Goal: Transaction & Acquisition: Purchase product/service

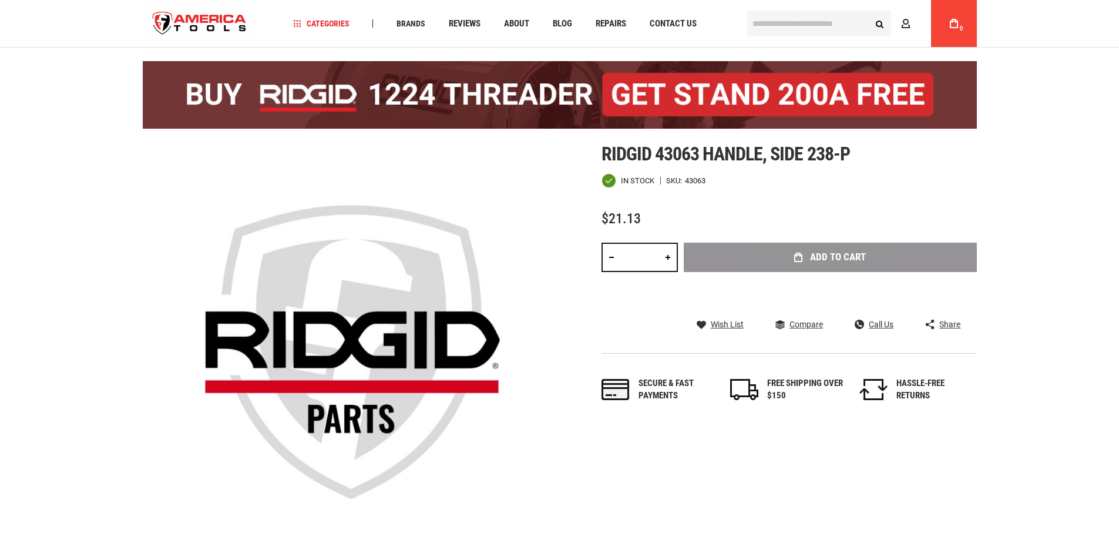
click at [816, 254] on div "Add to Cart" at bounding box center [829, 275] width 293 height 65
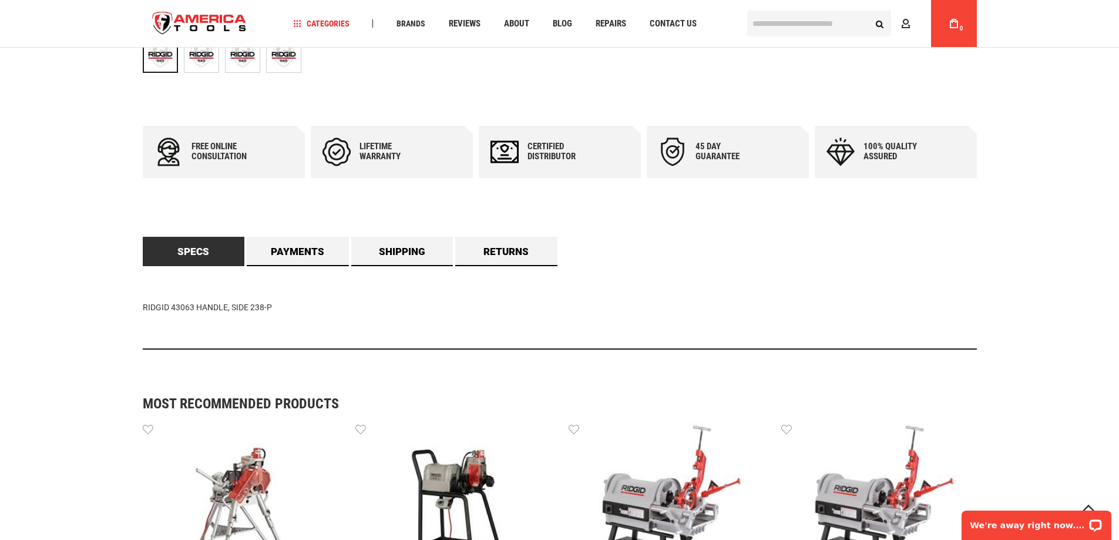
scroll to position [763, 0]
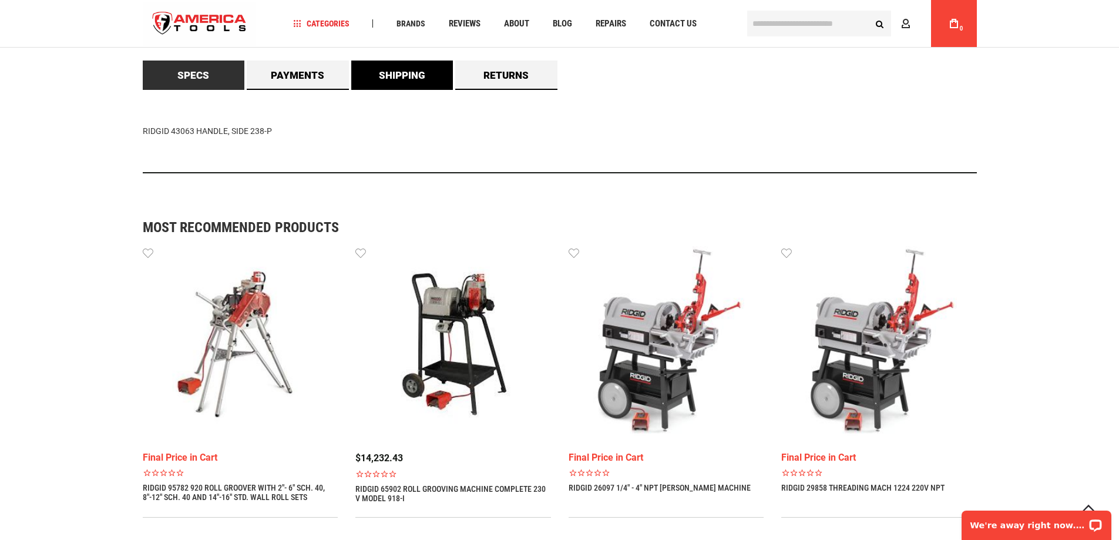
click at [417, 75] on link "Shipping" at bounding box center [402, 74] width 102 height 29
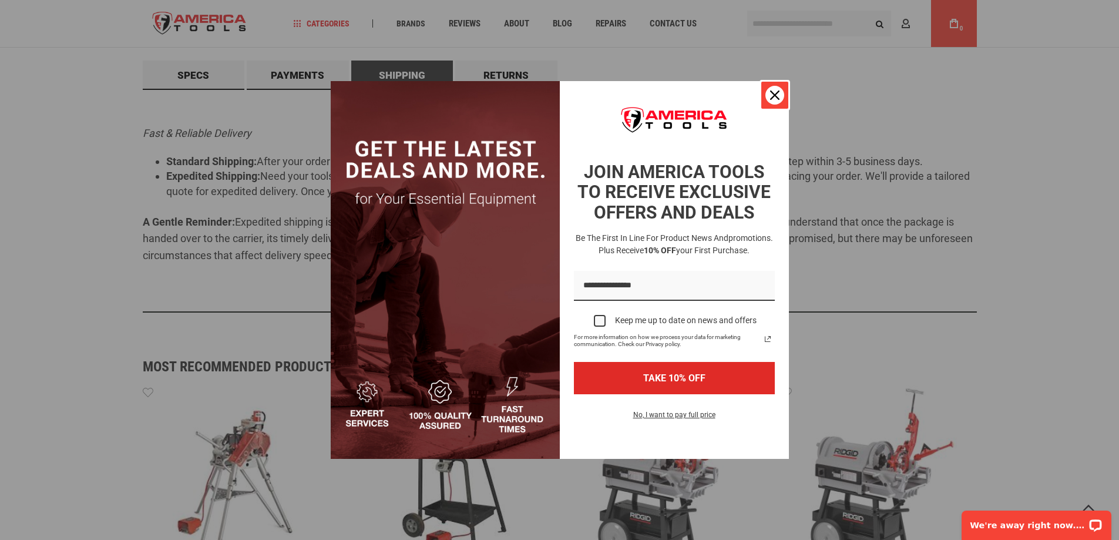
click at [779, 95] on icon "close icon" at bounding box center [774, 94] width 9 height 9
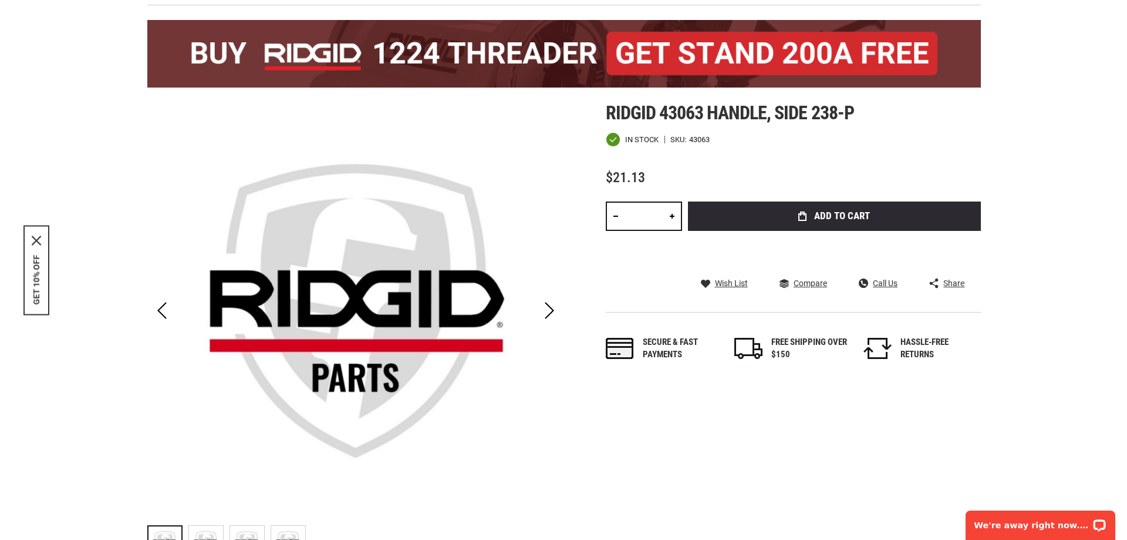
scroll to position [0, 0]
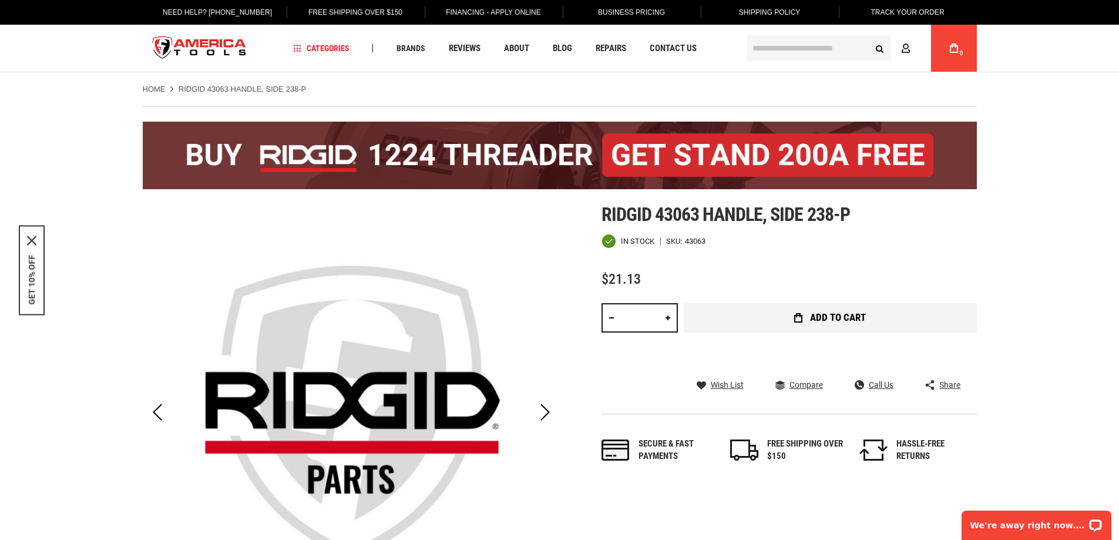
click at [837, 318] on span "Add to Cart" at bounding box center [838, 317] width 56 height 10
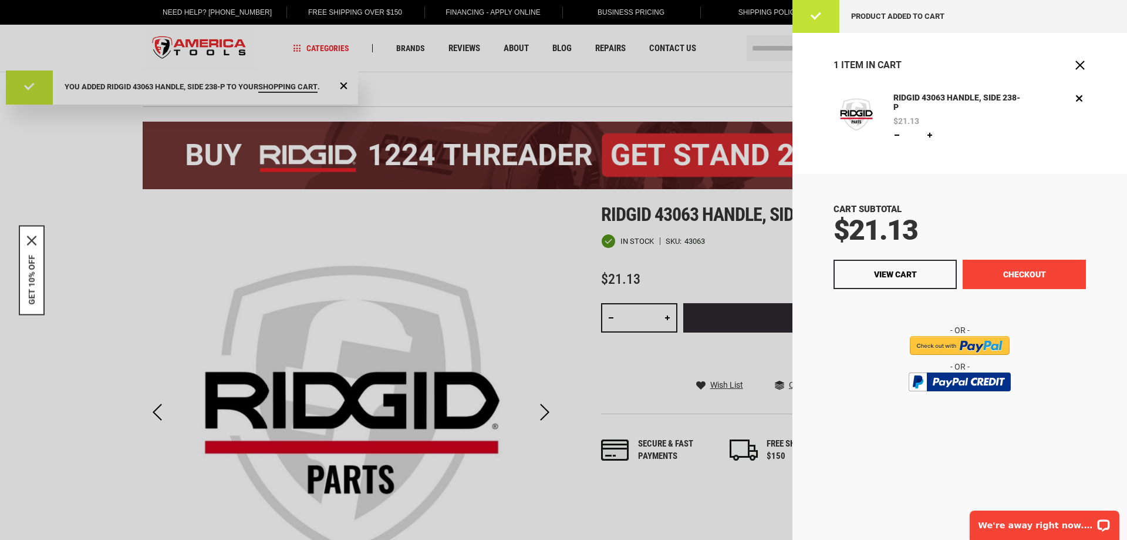
click at [1011, 277] on button "Checkout" at bounding box center [1024, 274] width 123 height 29
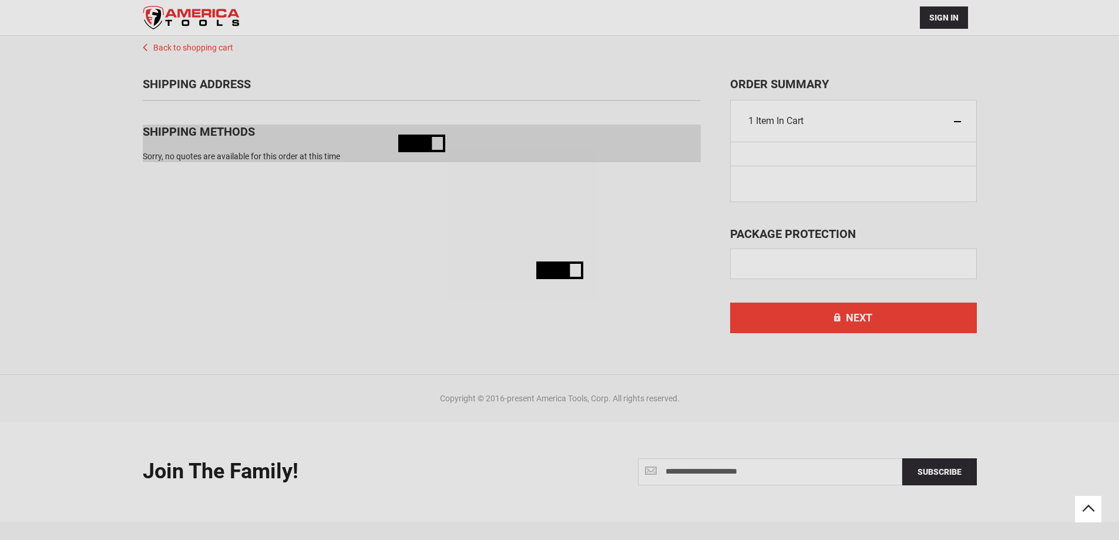
scroll to position [77, 0]
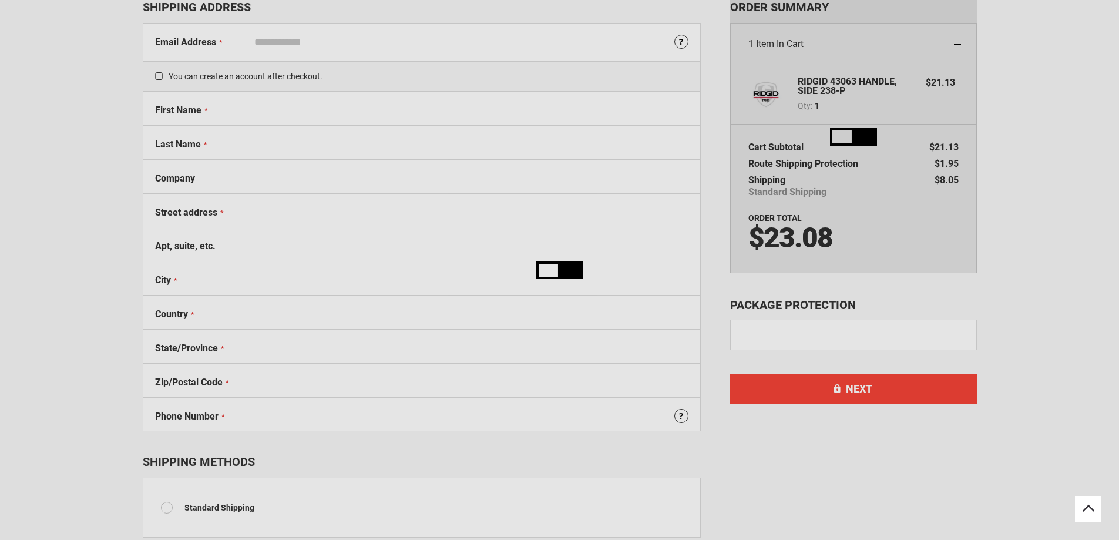
select select "**"
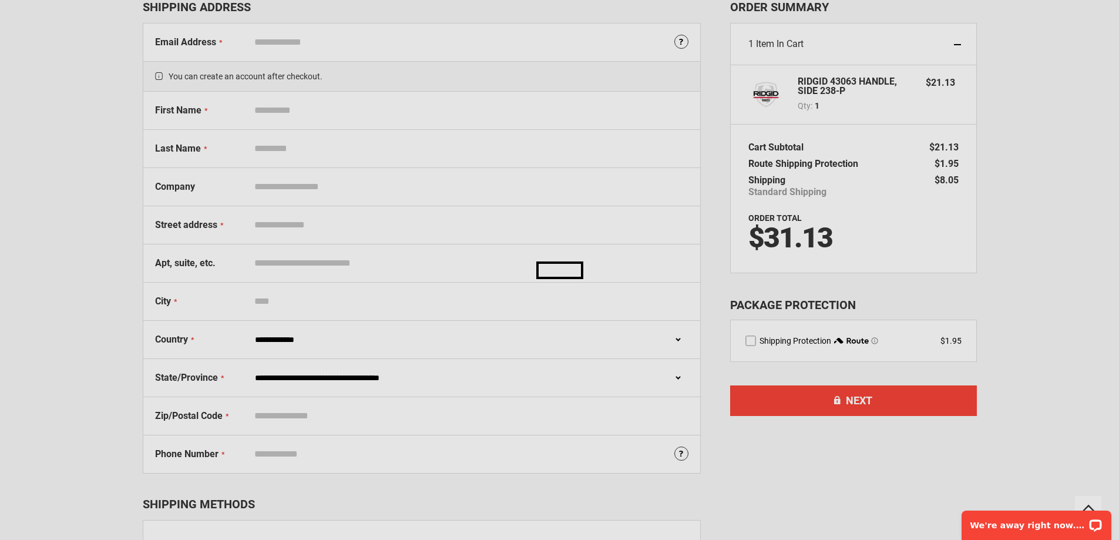
scroll to position [0, 0]
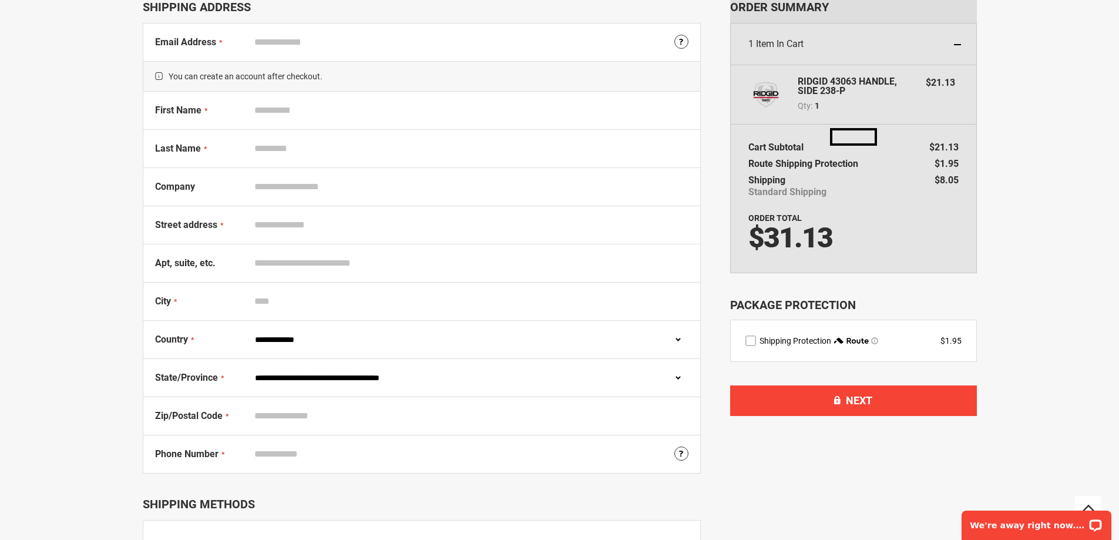
click at [298, 338] on select "**********" at bounding box center [468, 339] width 439 height 22
